Goal: Find specific page/section: Find specific page/section

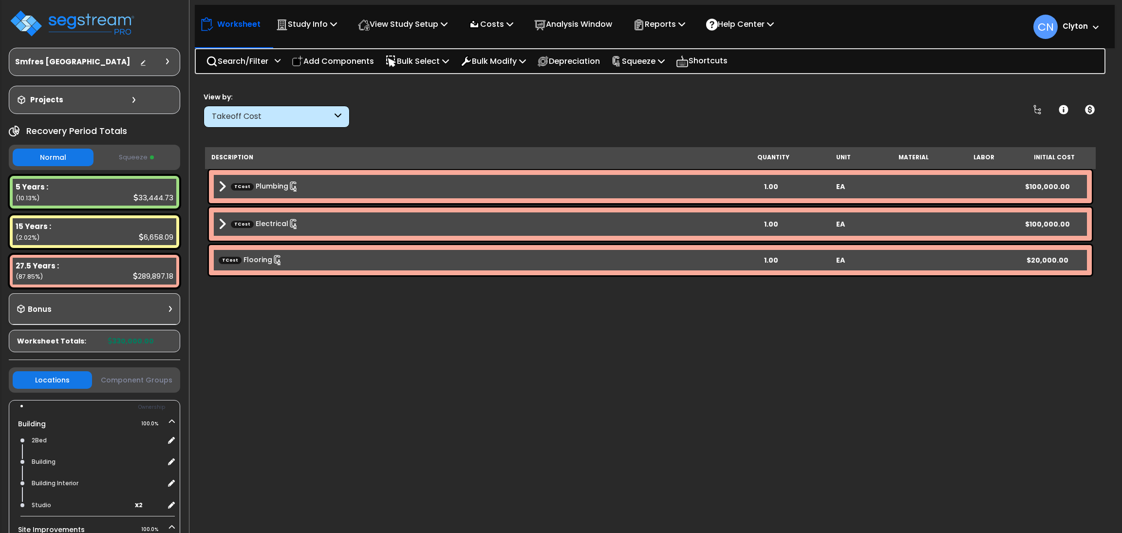
select select "2024"
click at [912, 100] on div "View by: Takeoff Cost Takeoff Cost" at bounding box center [650, 110] width 900 height 36
click at [902, 112] on div "View by: Takeoff Cost Takeoff Cost" at bounding box center [650, 110] width 900 height 36
click at [747, 115] on div "View by: Takeoff Cost Takeoff Cost" at bounding box center [650, 110] width 900 height 36
click at [608, 117] on div "View by: Takeoff Cost Takeoff Cost" at bounding box center [650, 110] width 900 height 36
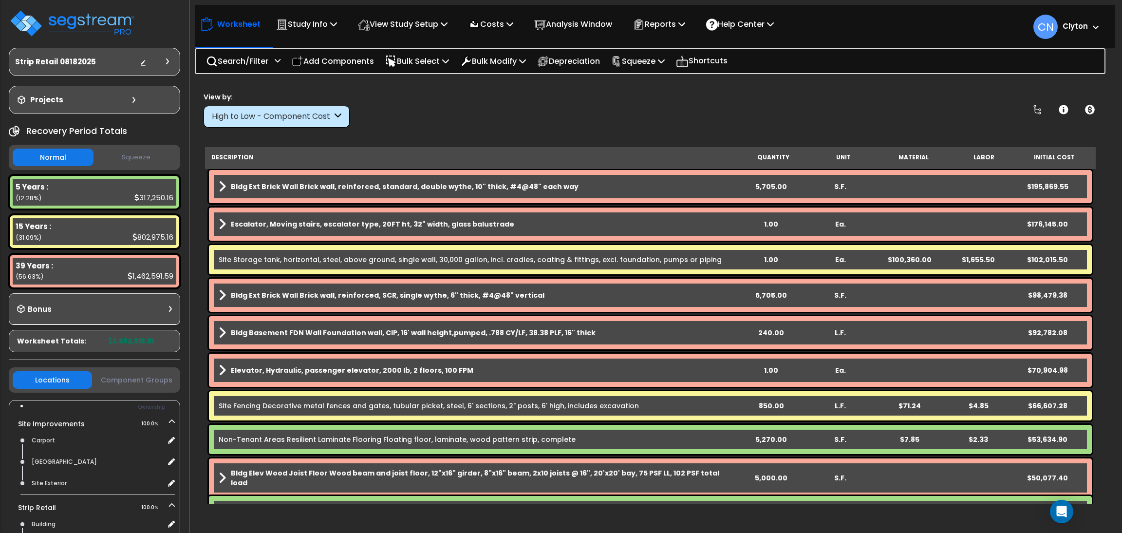
click at [921, 110] on div "View by: High to Low - Component Cost High to Low - Component Cost" at bounding box center [650, 110] width 900 height 36
click at [927, 107] on div "View by: High to Low - Component Cost High to Low - Component Cost" at bounding box center [650, 110] width 900 height 36
click at [795, 112] on div "View by: High to Low - Component Cost High to Low - Component Cost" at bounding box center [650, 110] width 900 height 36
click at [890, 123] on div "View by: High to Low - Component Cost High to Low - Component Cost" at bounding box center [650, 110] width 900 height 36
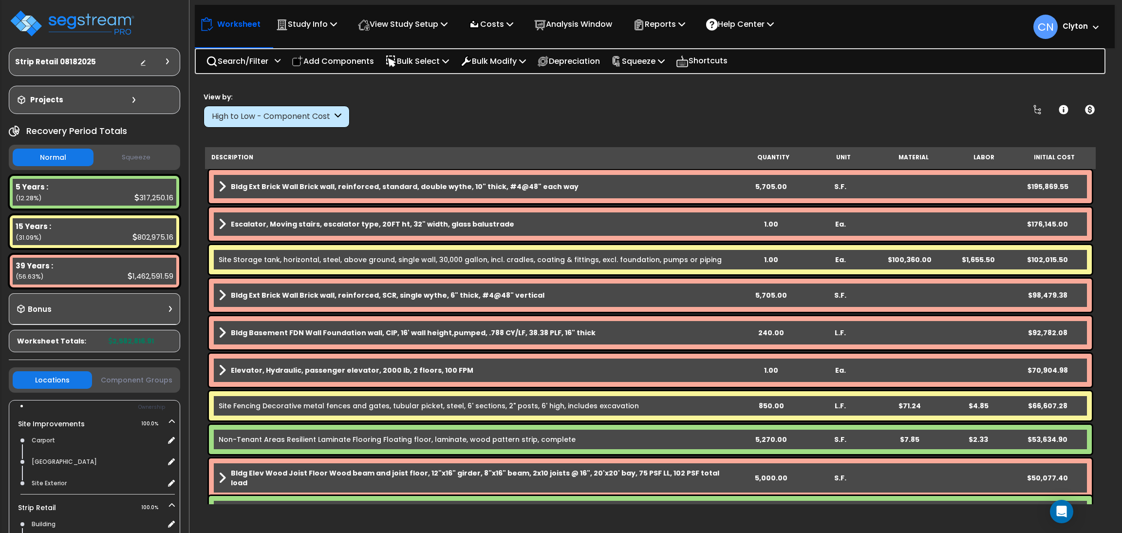
click at [863, 101] on div "View by: High to Low - Component Cost High to Low - Component Cost" at bounding box center [650, 110] width 900 height 36
click at [893, 99] on div "View by: High to Low - Component Cost High to Low - Component Cost" at bounding box center [650, 110] width 900 height 36
click at [938, 121] on div "View by: High to Low - Component Cost High to Low - Component Cost" at bounding box center [650, 110] width 900 height 36
